Goal: Find specific fact: Find specific fact

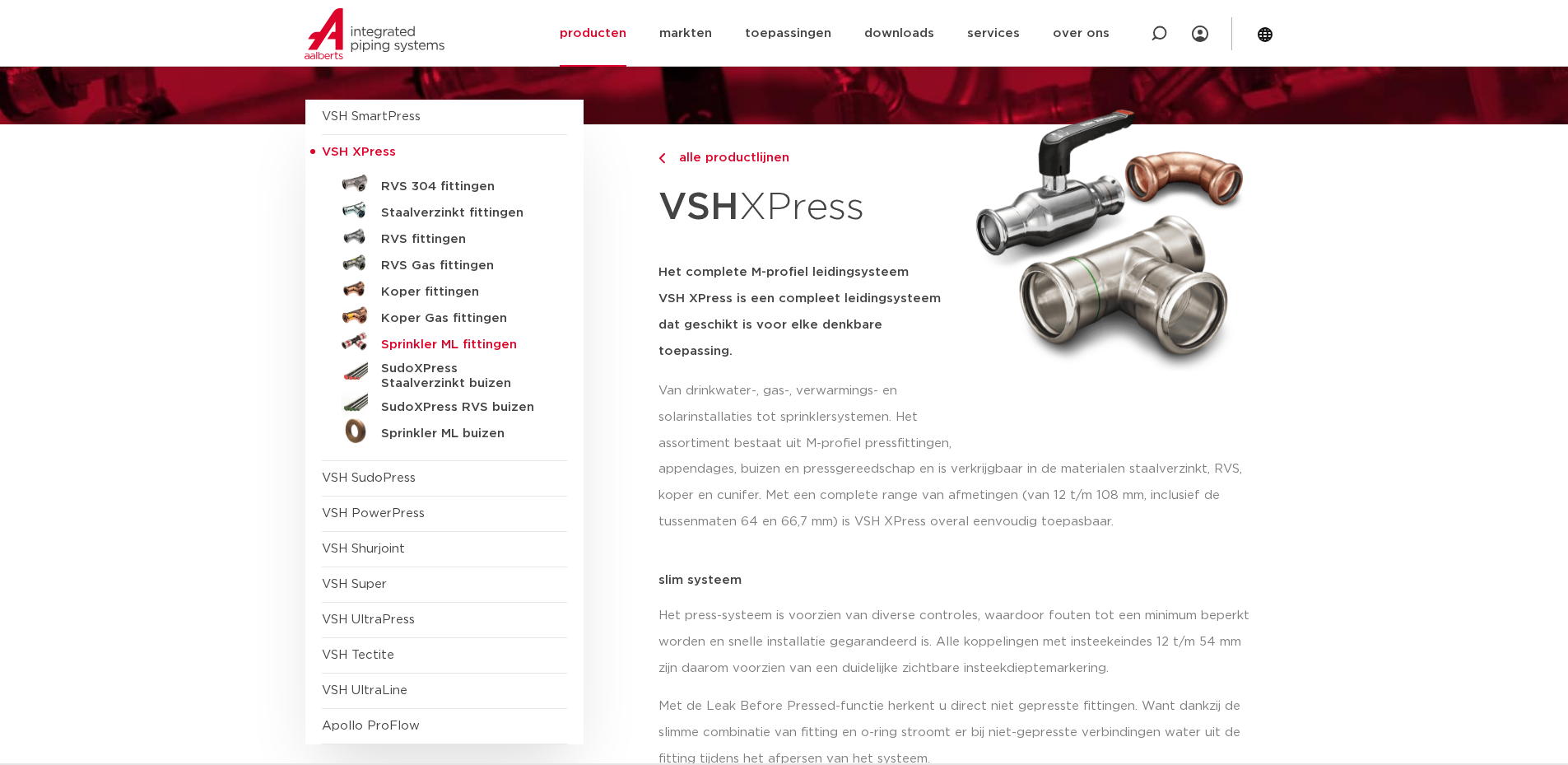
scroll to position [82, 0]
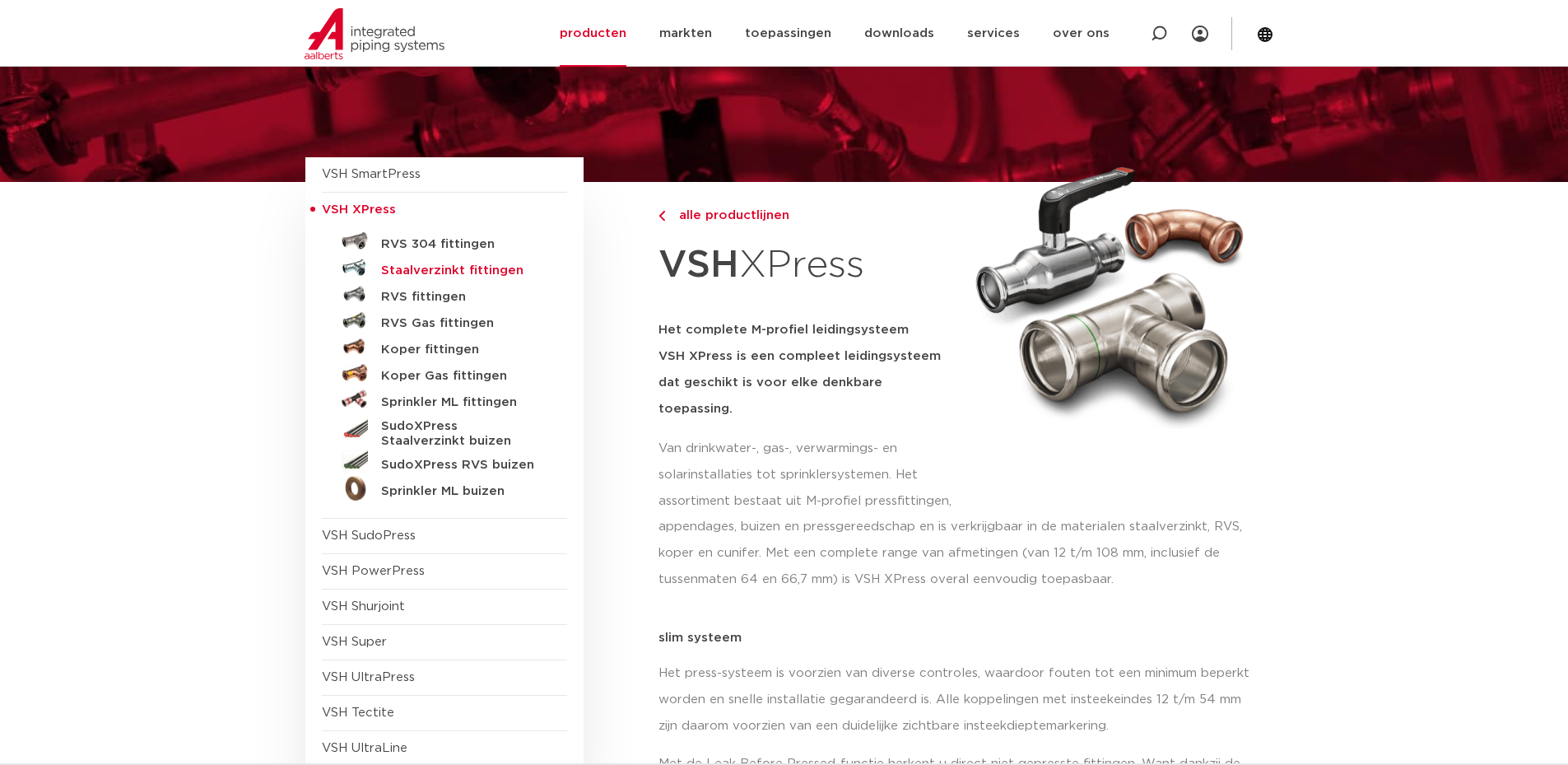
click at [432, 266] on h5 "Staalverzinkt fittingen" at bounding box center [463, 271] width 163 height 15
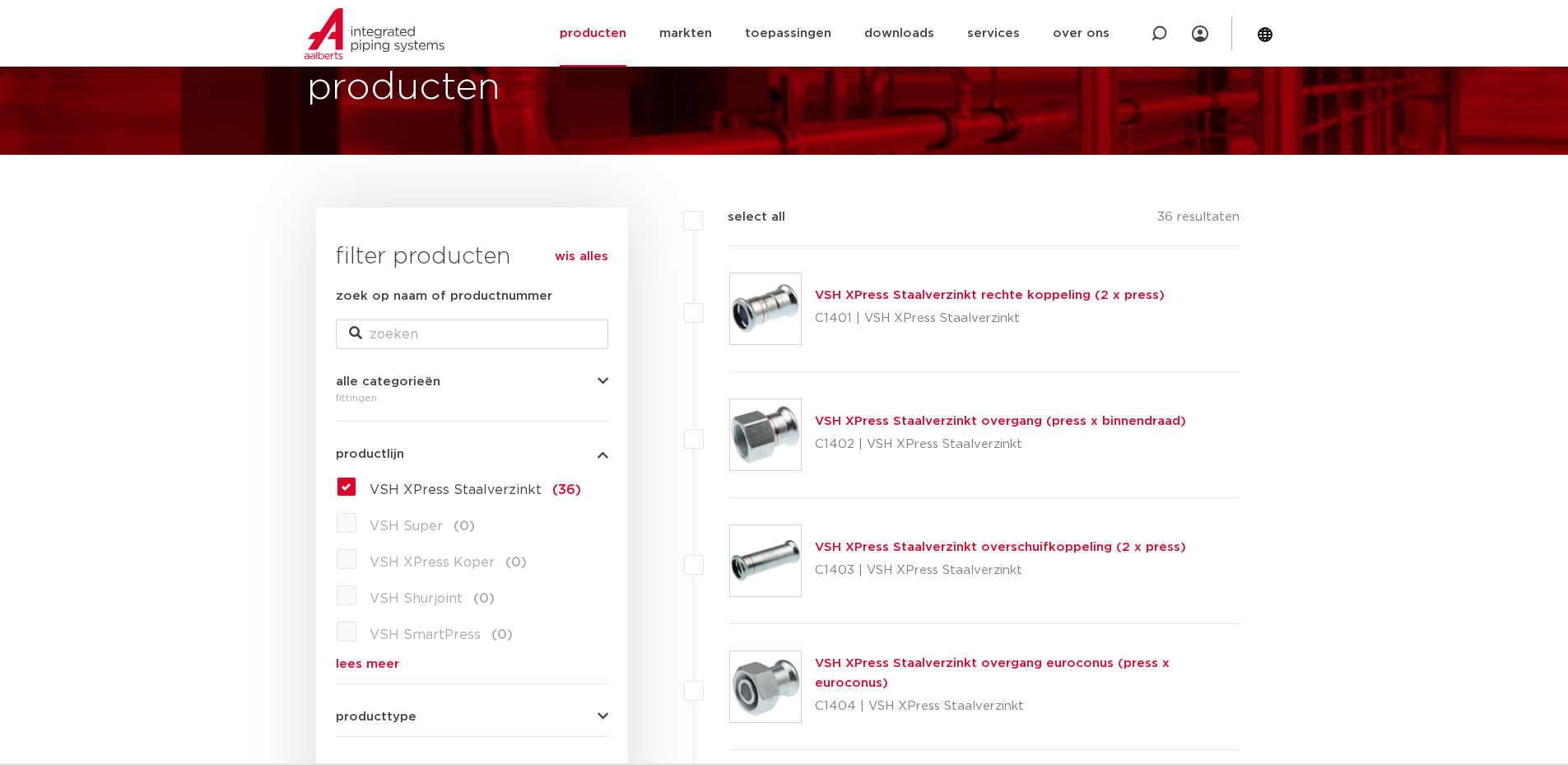
scroll to position [104, 0]
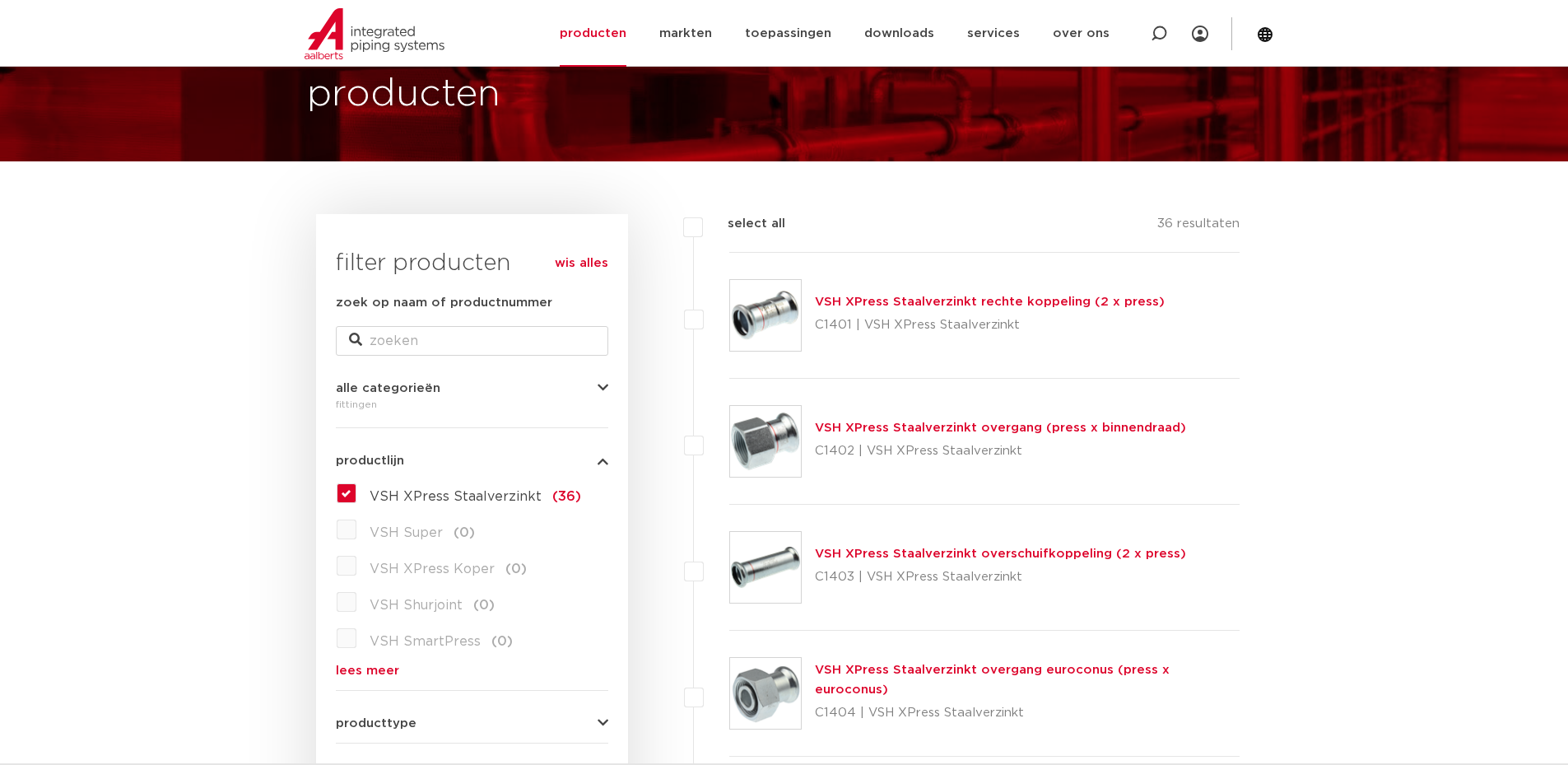
click at [765, 318] on img at bounding box center [765, 315] width 71 height 71
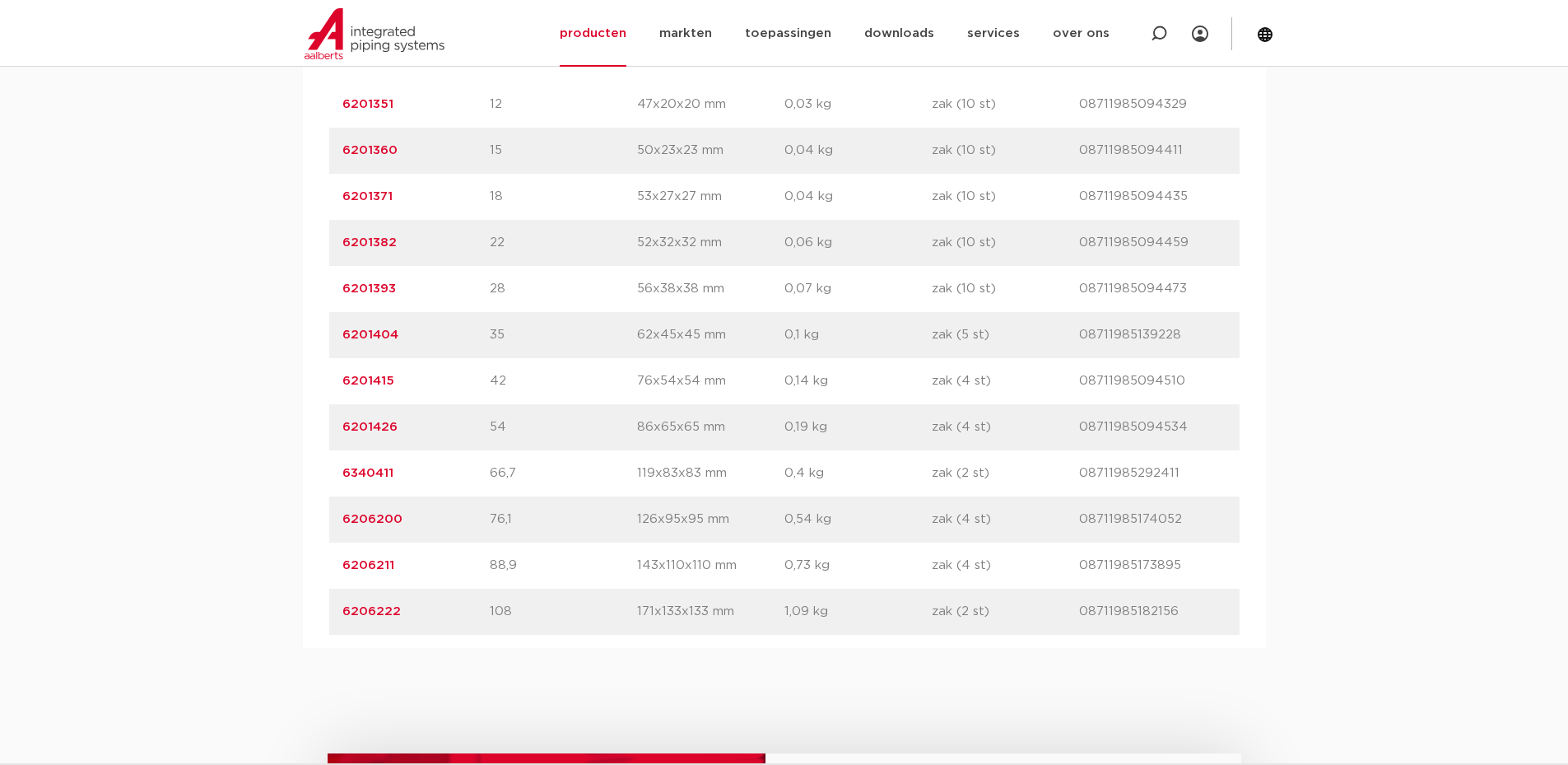
scroll to position [1317, 0]
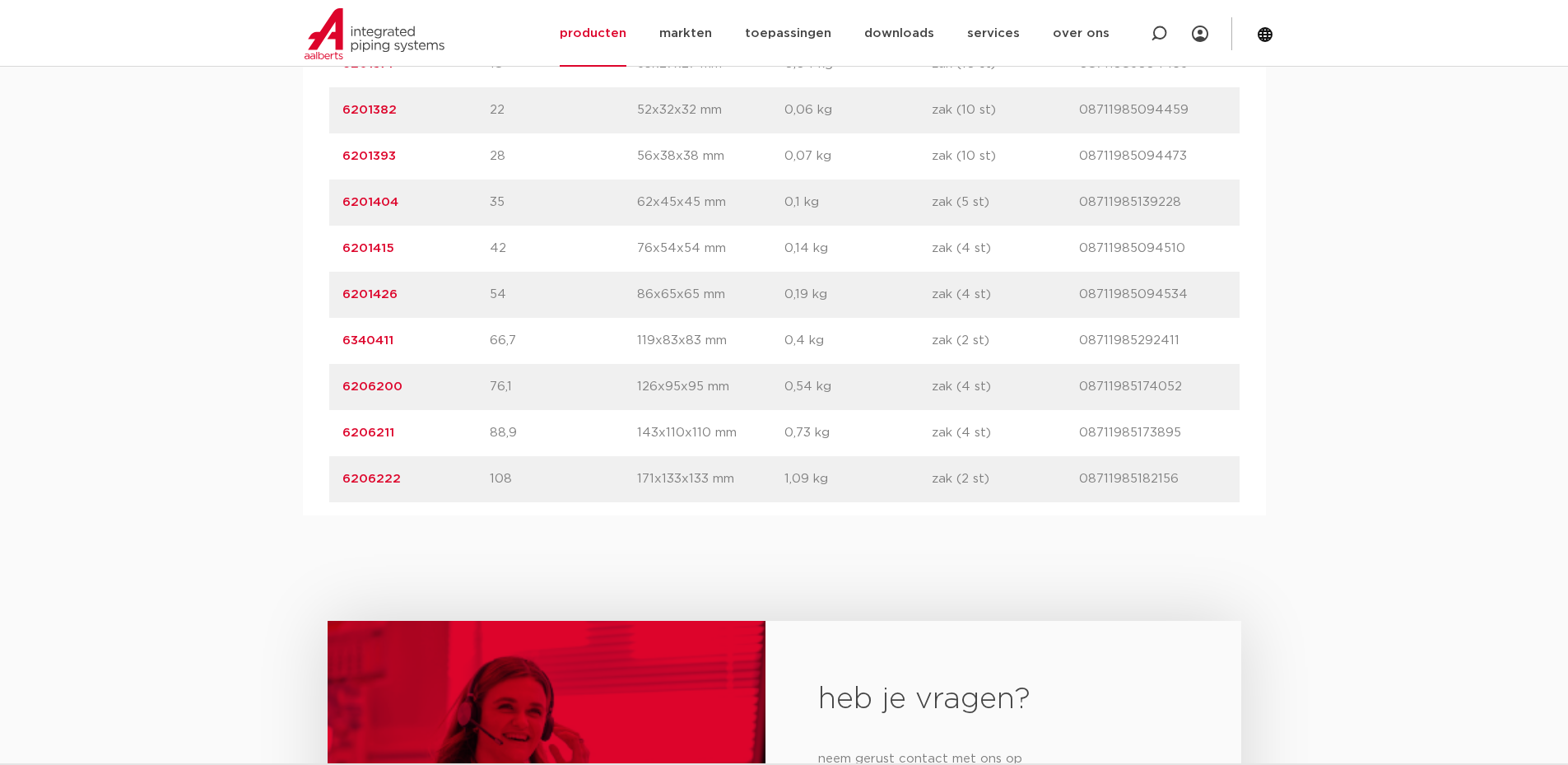
drag, startPoint x: 434, startPoint y: 243, endPoint x: 329, endPoint y: 243, distance: 105.0
click at [329, 243] on div "artikelnummer 6201415 afmeting 42 afmetingen 76x54x54 mm gewicht 0,14 kg verpak…" at bounding box center [784, 248] width 911 height 46
copy link "6201415"
